Goal: Information Seeking & Learning: Learn about a topic

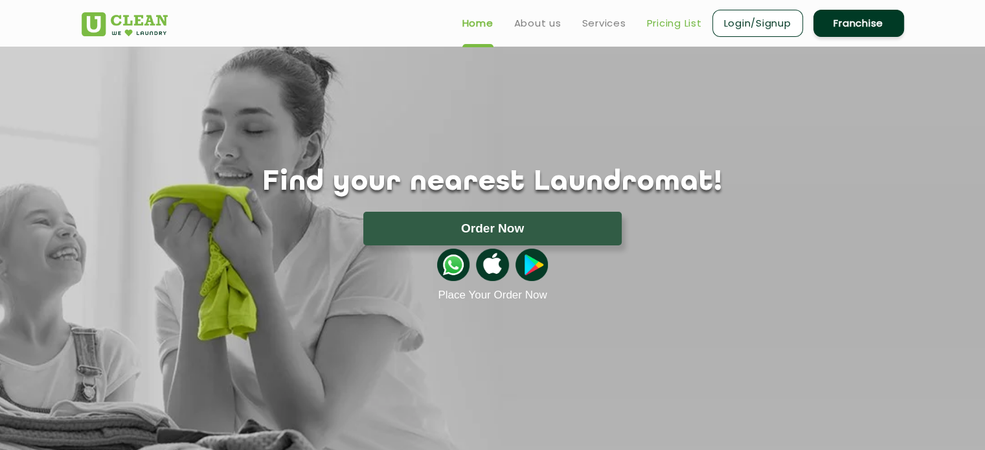
click at [669, 23] on link "Pricing List" at bounding box center [674, 24] width 55 height 16
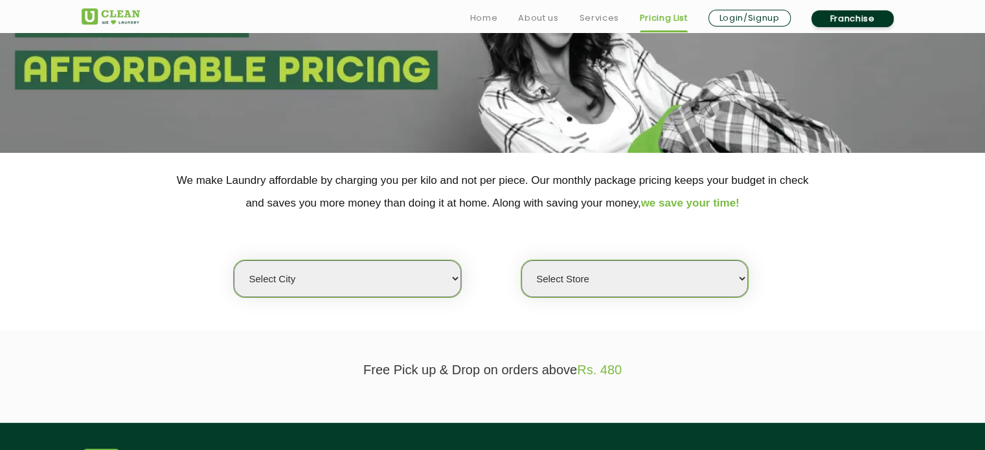
scroll to position [150, 0]
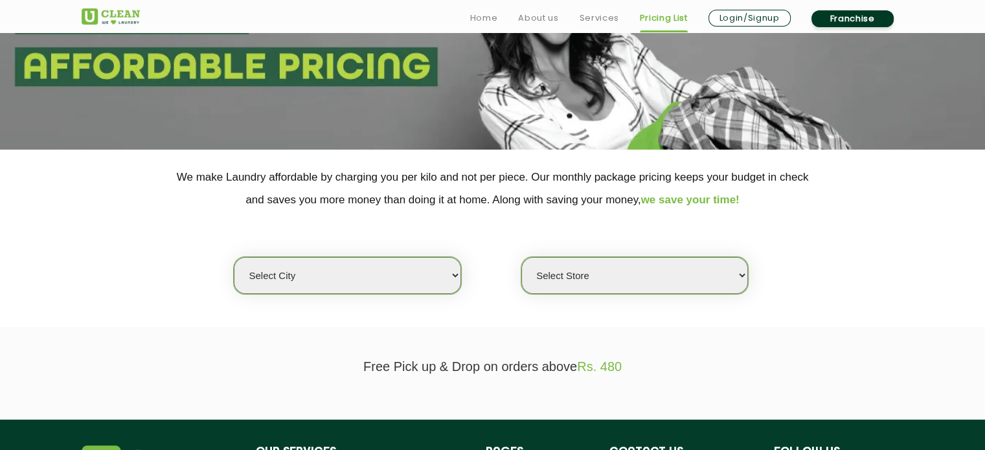
click at [443, 276] on select "Select city [GEOGRAPHIC_DATA] [GEOGRAPHIC_DATA] [GEOGRAPHIC_DATA] [GEOGRAPHIC_D…" at bounding box center [347, 275] width 227 height 37
select select "6"
click at [298, 277] on select "Select city [GEOGRAPHIC_DATA] [GEOGRAPHIC_DATA] [GEOGRAPHIC_DATA] [GEOGRAPHIC_D…" at bounding box center [347, 275] width 227 height 37
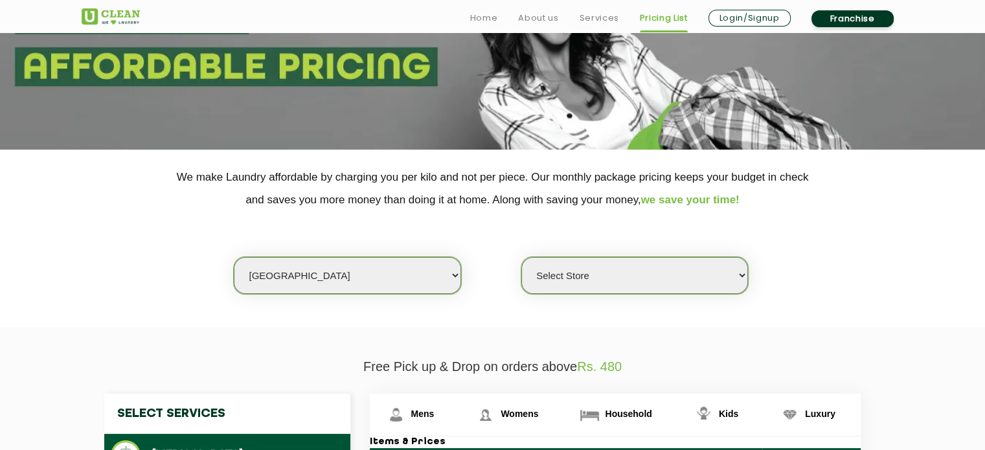
click at [565, 276] on select "Select Store [GEOGRAPHIC_DATA] [GEOGRAPHIC_DATA] UClean KR [GEOGRAPHIC_DATA] [G…" at bounding box center [634, 275] width 227 height 37
select select "413"
click at [521, 257] on select "Select Store [GEOGRAPHIC_DATA] [GEOGRAPHIC_DATA] UClean KR [GEOGRAPHIC_DATA] [G…" at bounding box center [634, 275] width 227 height 37
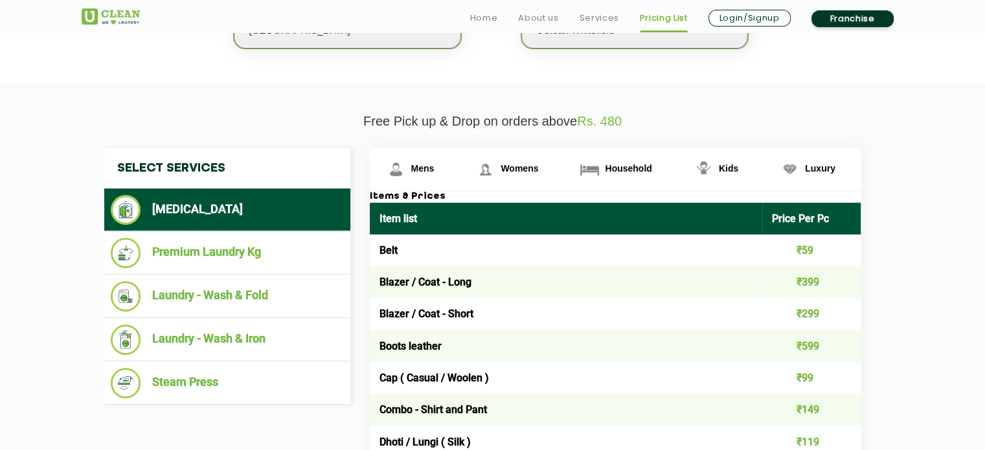
scroll to position [463, 0]
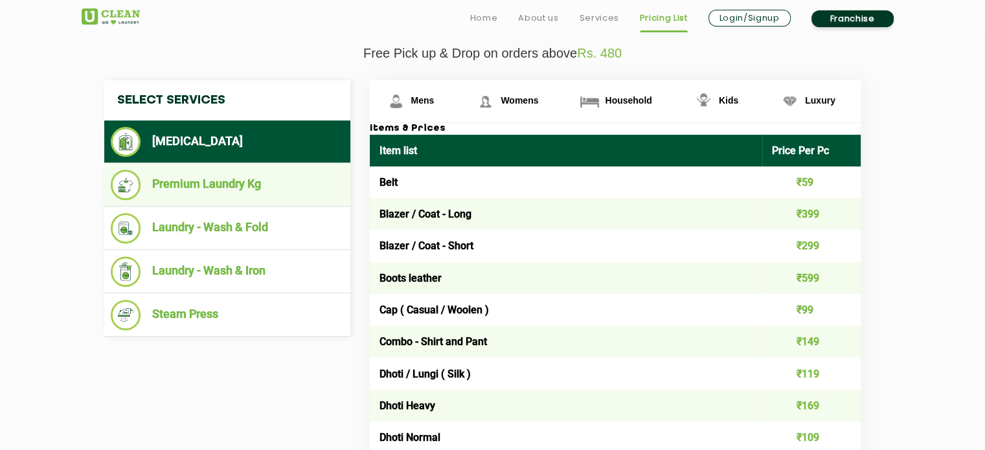
click at [261, 184] on li "Premium Laundry Kg" at bounding box center [227, 185] width 233 height 30
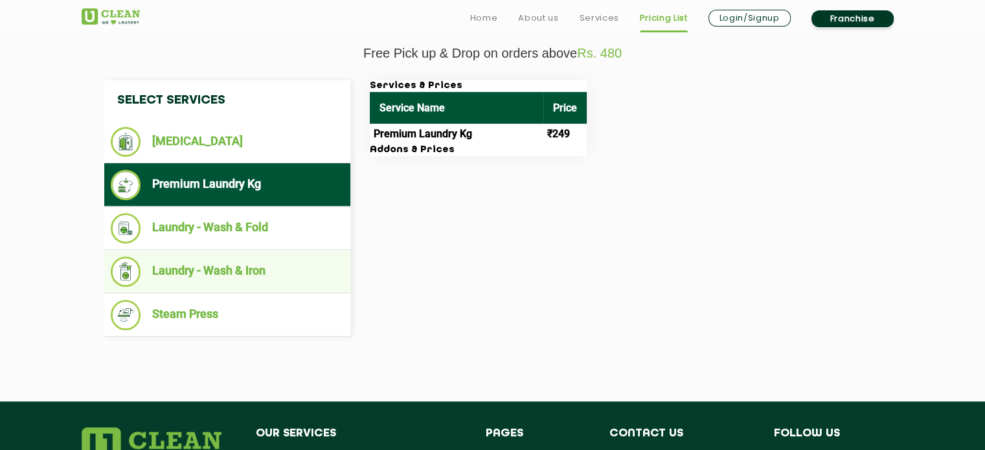
click at [233, 271] on li "Laundry - Wash & Iron" at bounding box center [227, 271] width 233 height 30
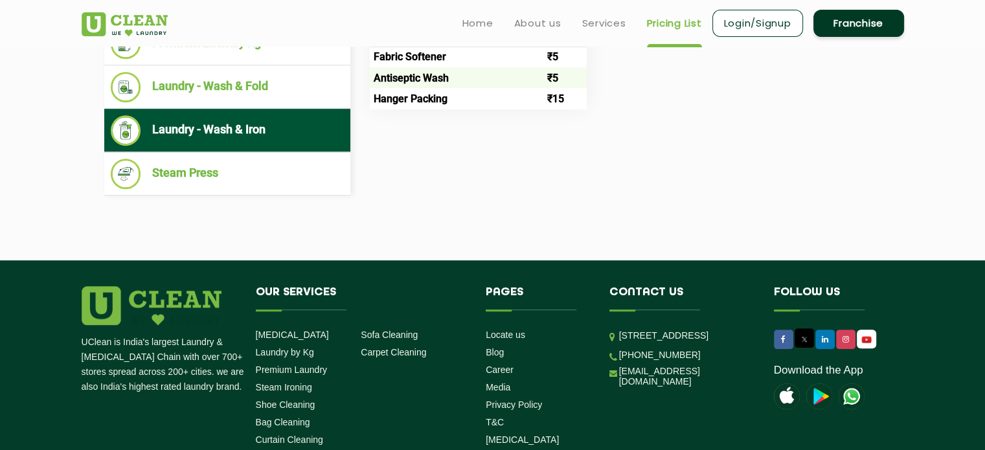
scroll to position [585, 0]
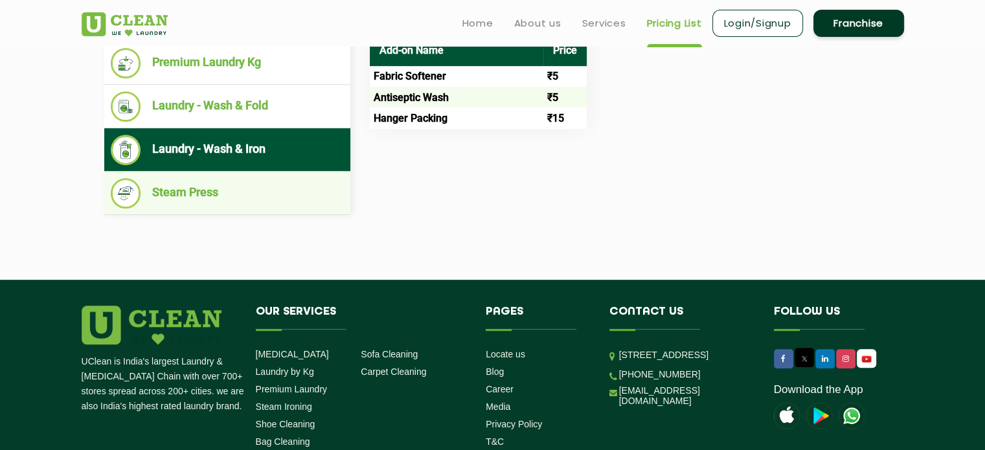
click at [185, 194] on li "Steam Press" at bounding box center [227, 193] width 233 height 30
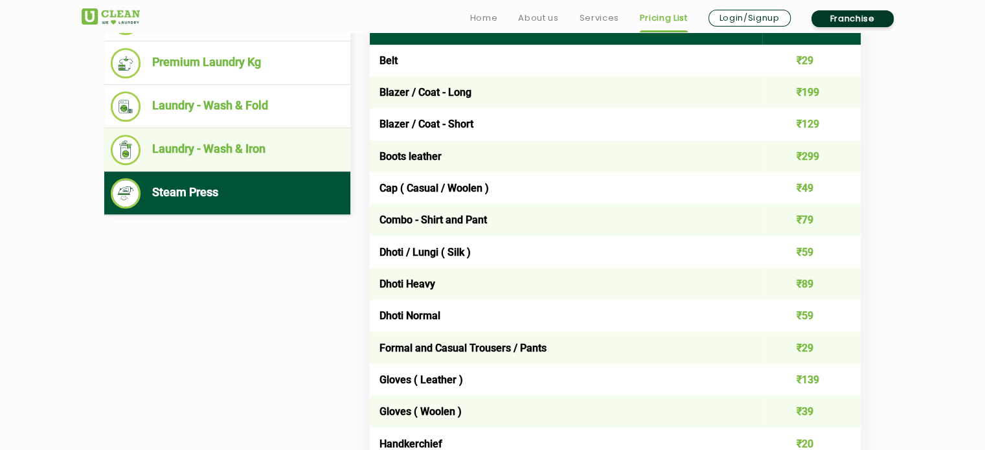
click at [276, 149] on li "Laundry - Wash & Iron" at bounding box center [227, 150] width 233 height 30
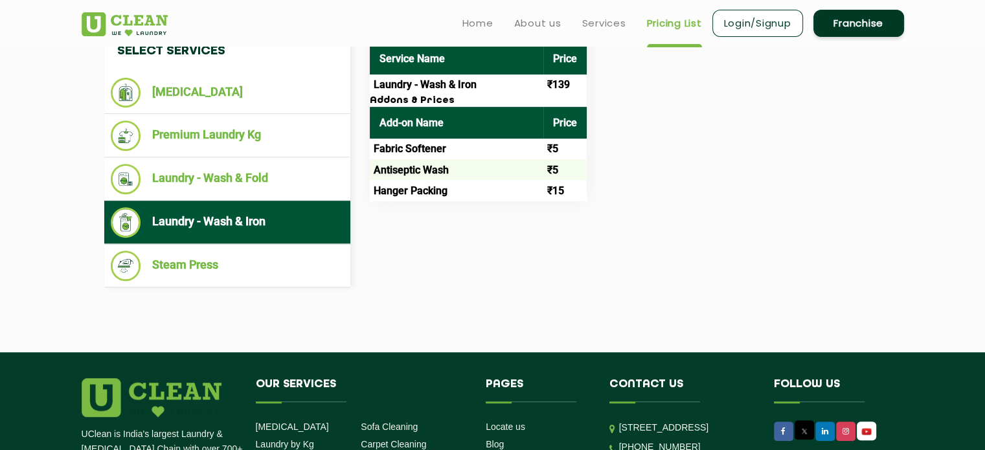
scroll to position [499, 0]
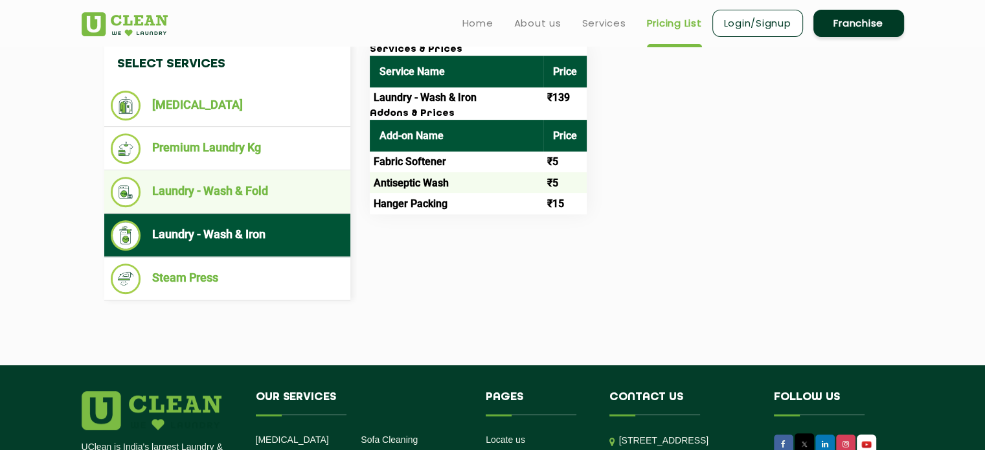
click at [268, 188] on li "Laundry - Wash & Fold" at bounding box center [227, 192] width 233 height 30
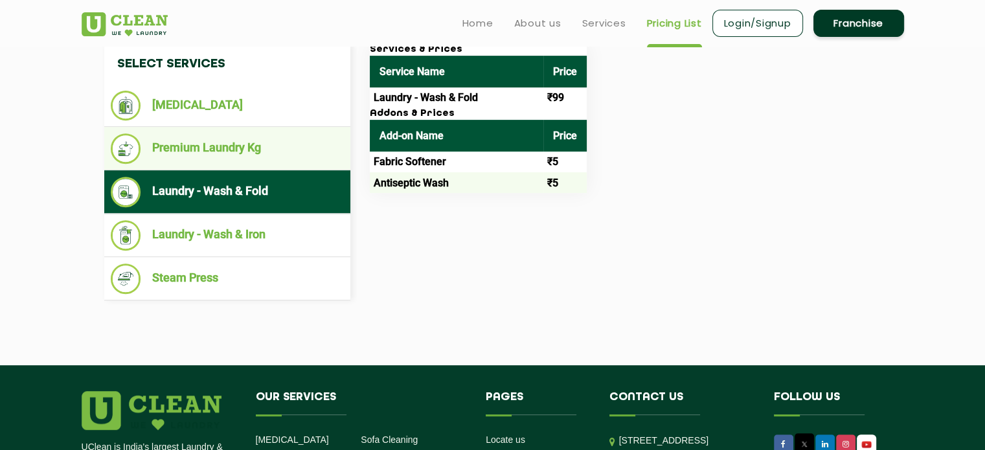
click at [259, 153] on li "Premium Laundry Kg" at bounding box center [227, 148] width 233 height 30
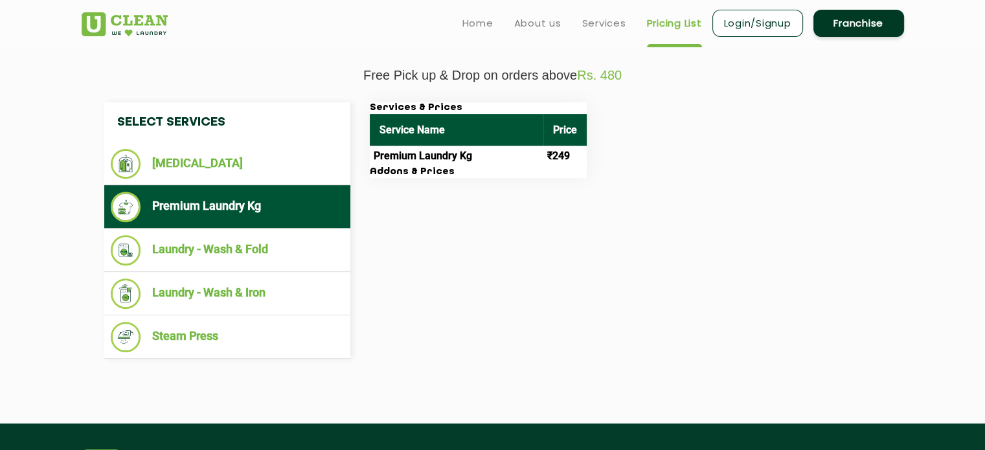
scroll to position [398, 0]
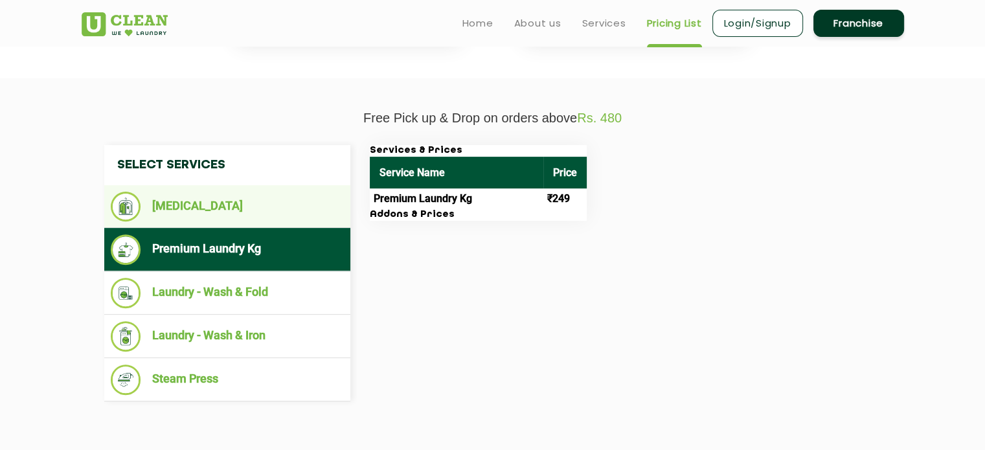
click at [185, 205] on li "[MEDICAL_DATA]" at bounding box center [227, 207] width 233 height 30
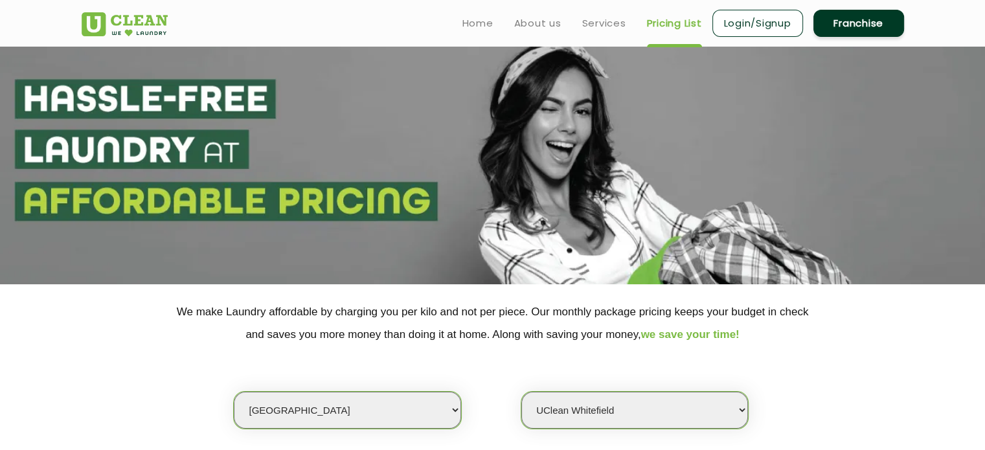
scroll to position [0, 0]
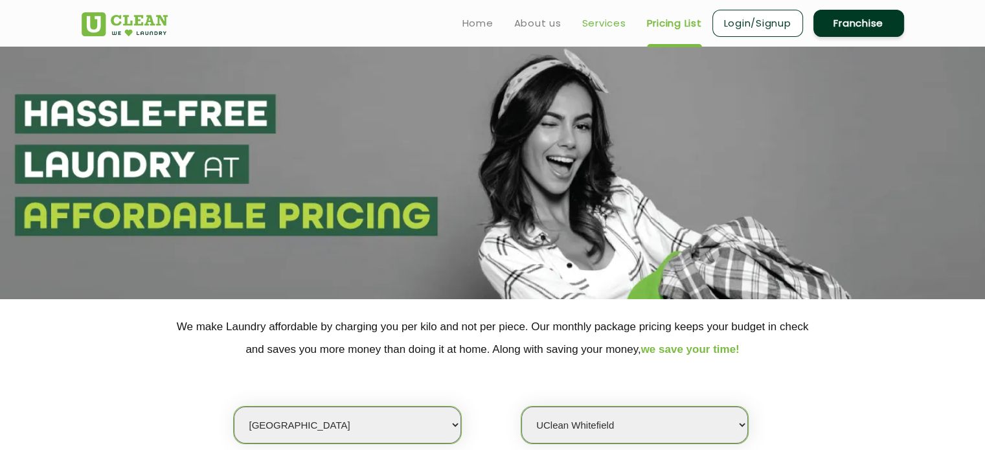
click at [602, 25] on link "Services" at bounding box center [604, 24] width 44 height 16
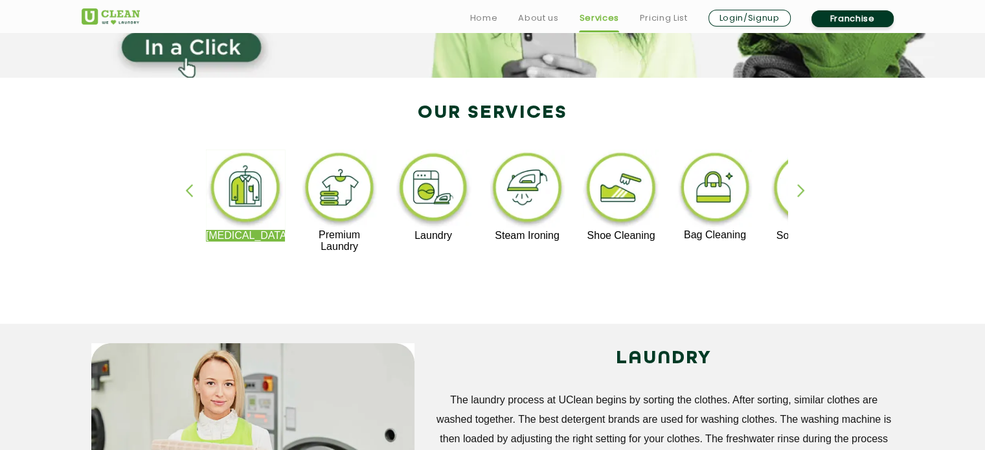
scroll to position [251, 0]
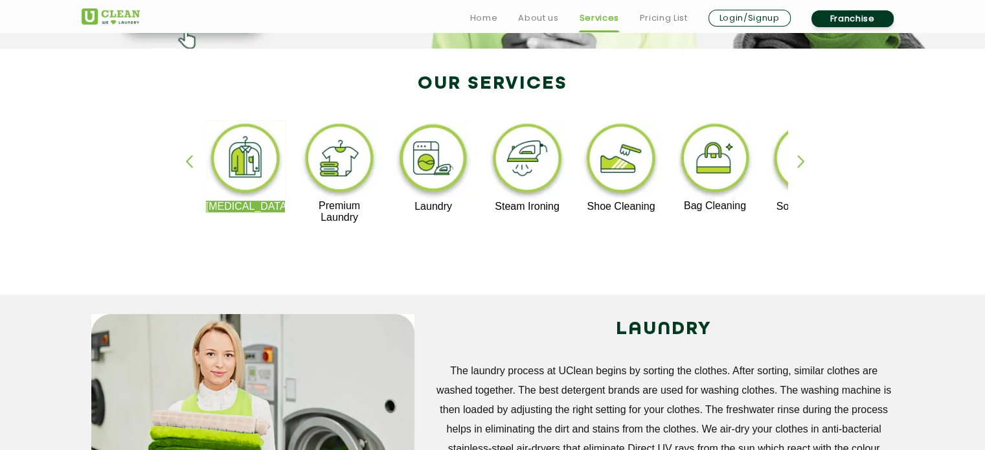
click at [805, 158] on div "button" at bounding box center [806, 173] width 19 height 36
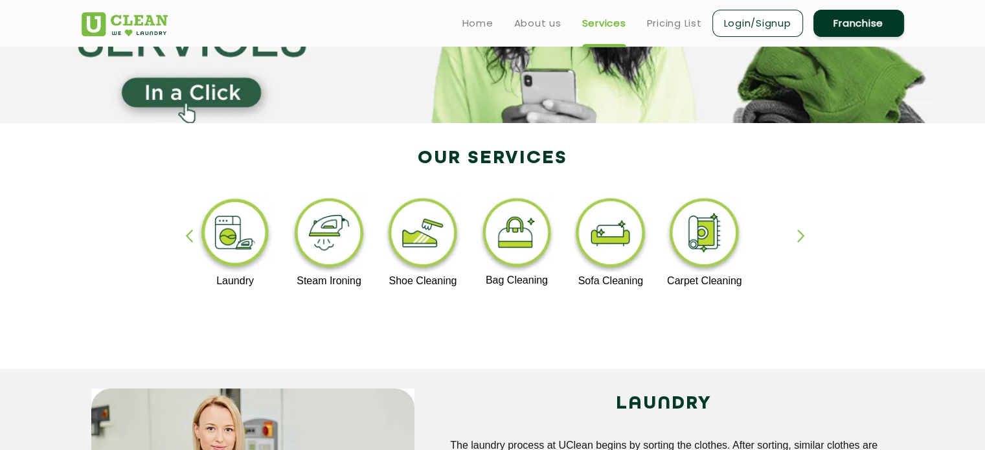
scroll to position [0, 0]
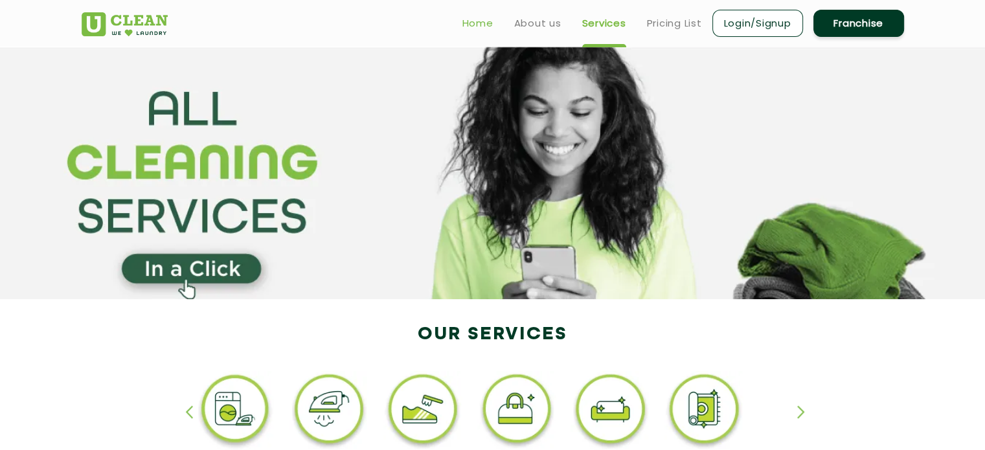
click at [485, 22] on link "Home" at bounding box center [477, 24] width 31 height 16
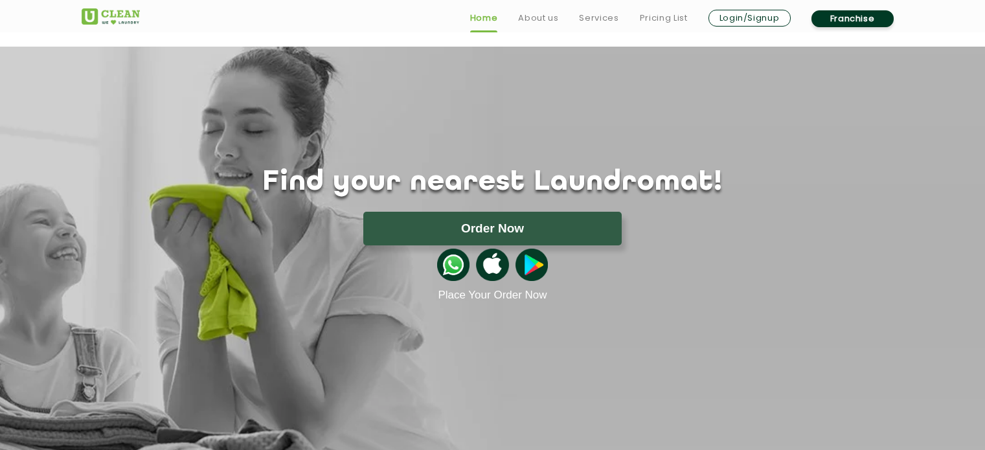
scroll to position [431, 0]
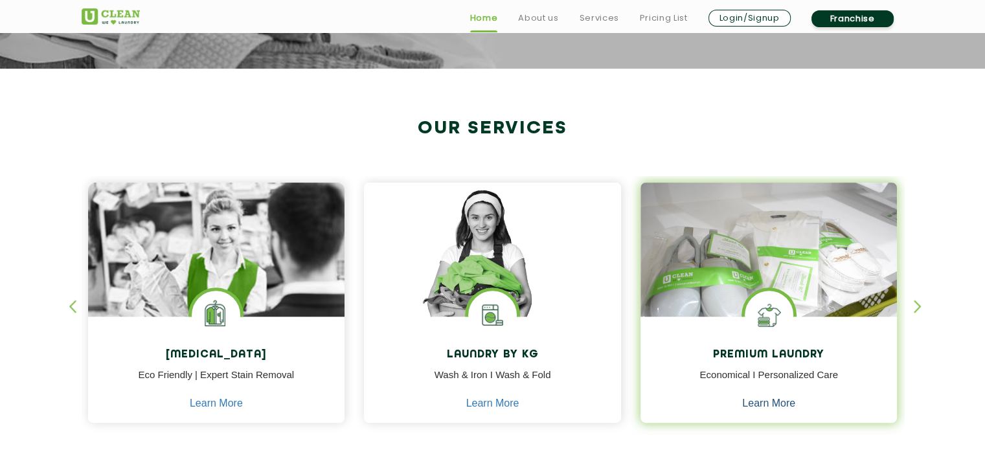
click at [759, 405] on link "Learn More" at bounding box center [768, 403] width 53 height 12
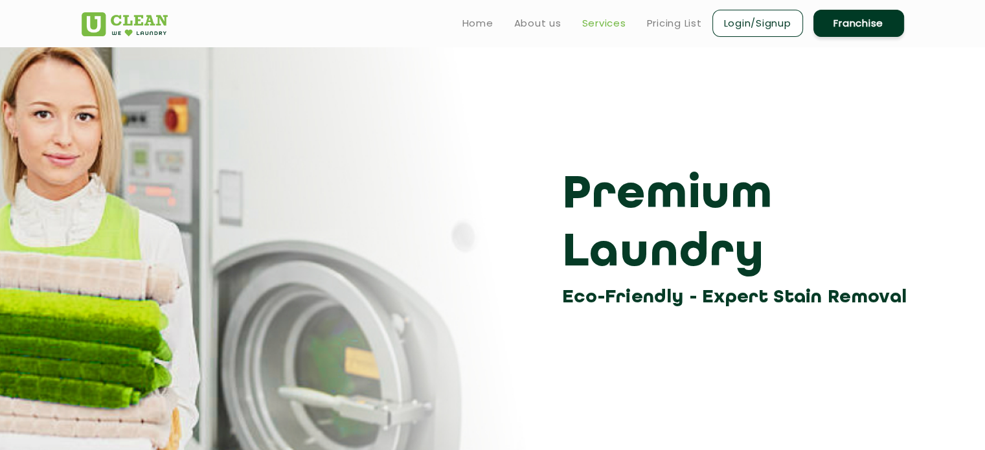
click at [611, 22] on link "Services" at bounding box center [604, 24] width 44 height 16
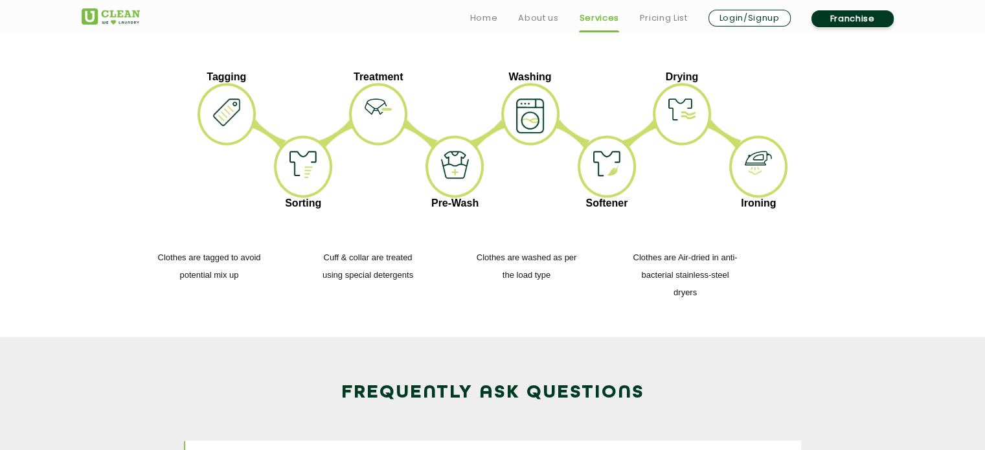
scroll to position [2158, 0]
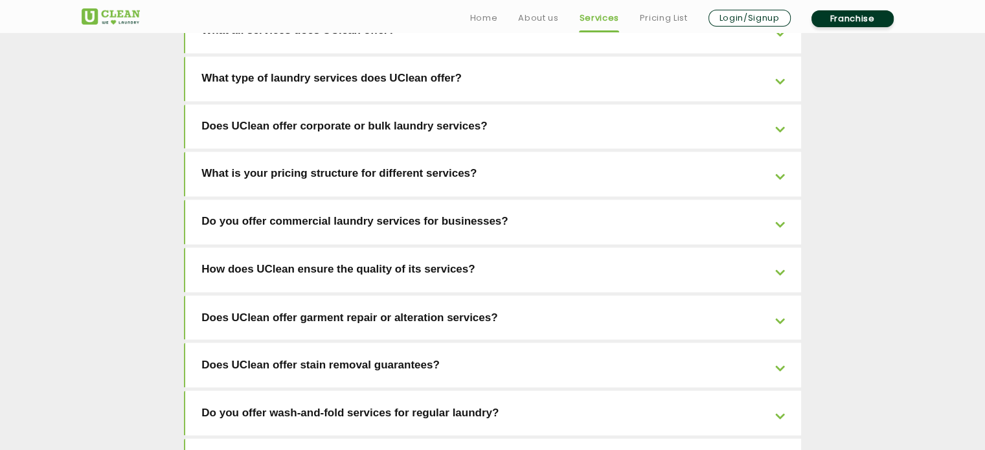
click at [405, 295] on link "Does UClean offer garment repair or alteration services?" at bounding box center [493, 317] width 616 height 45
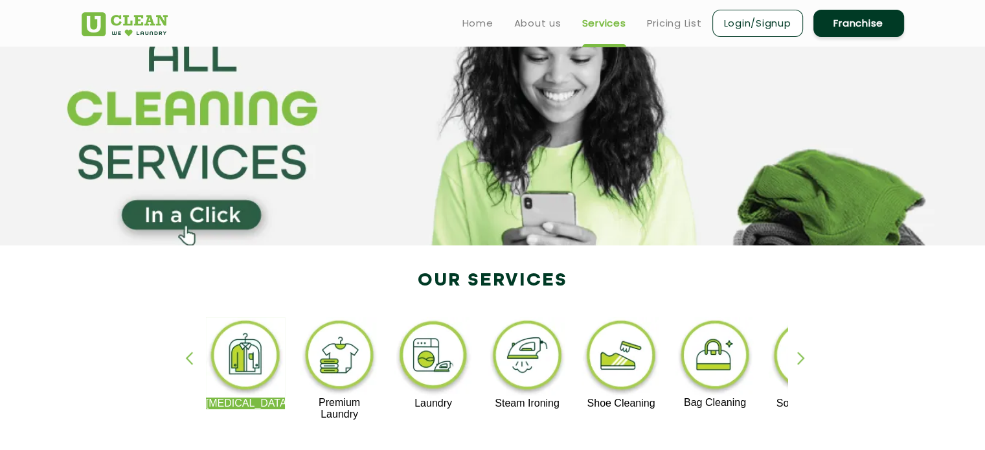
scroll to position [0, 0]
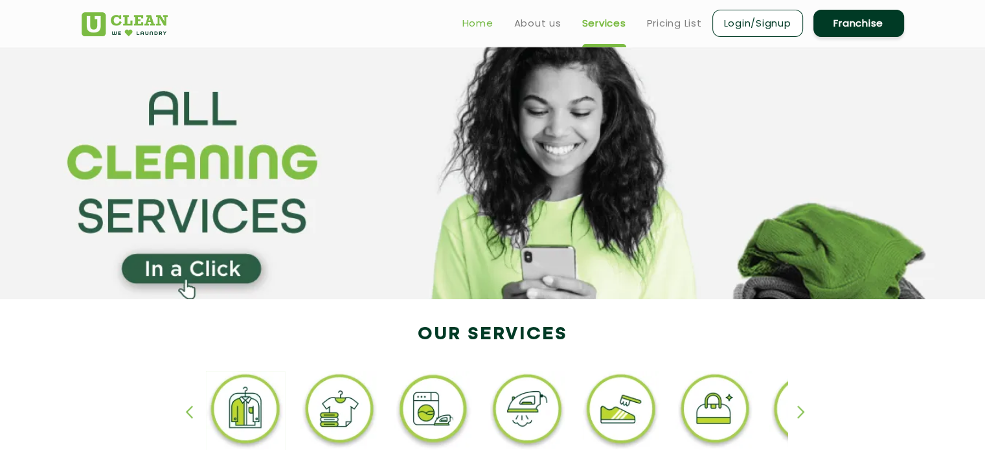
click at [473, 20] on link "Home" at bounding box center [477, 24] width 31 height 16
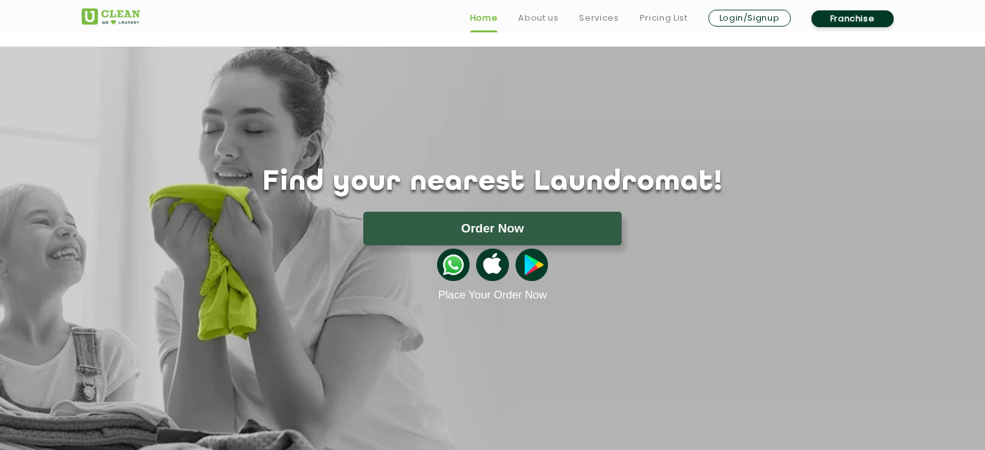
scroll to position [863, 0]
